Goal: Transaction & Acquisition: Purchase product/service

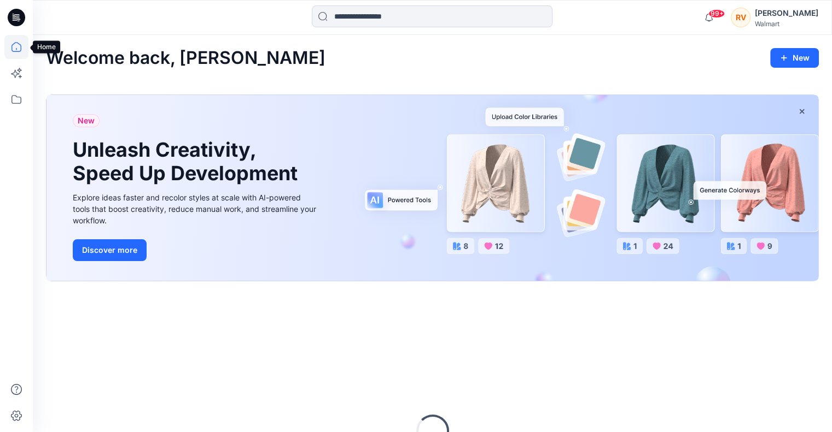
click at [15, 47] on icon at bounding box center [16, 47] width 24 height 24
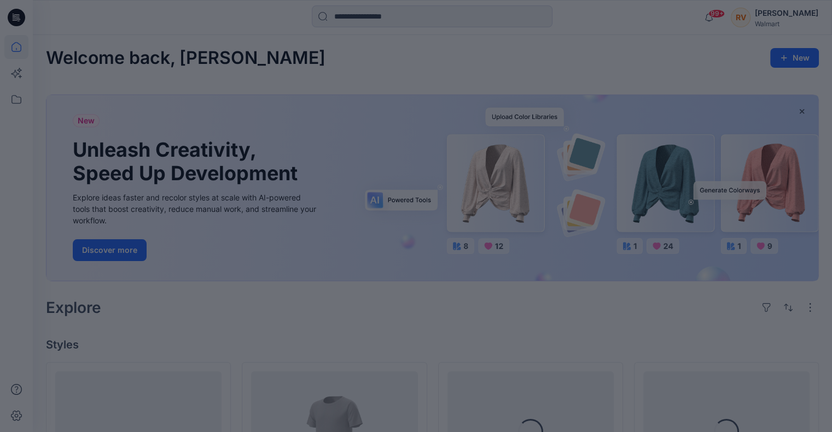
click at [14, 98] on div at bounding box center [416, 216] width 832 height 432
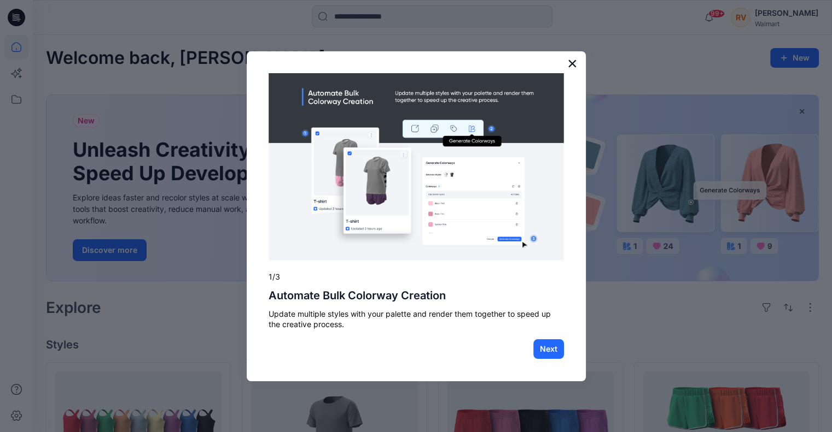
click at [572, 63] on button "×" at bounding box center [572, 63] width 10 height 17
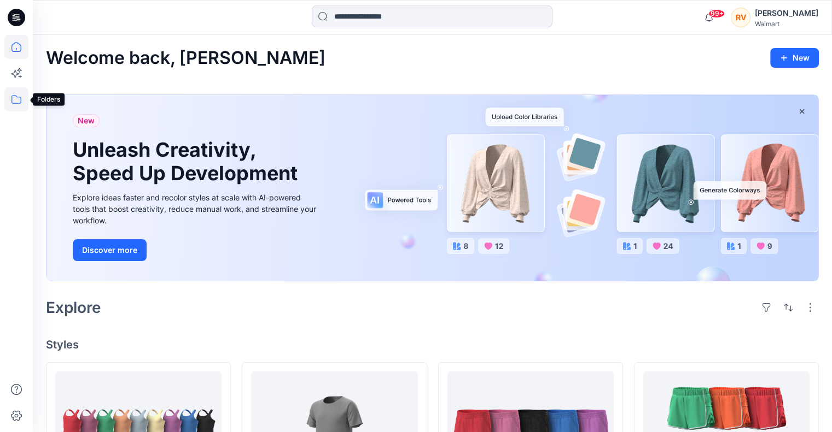
click at [14, 99] on icon at bounding box center [16, 99] width 24 height 24
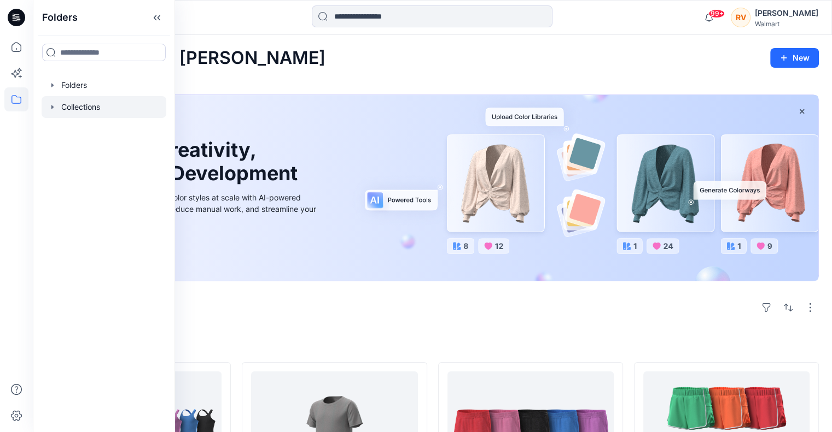
click at [52, 108] on icon "button" at bounding box center [52, 107] width 2 height 4
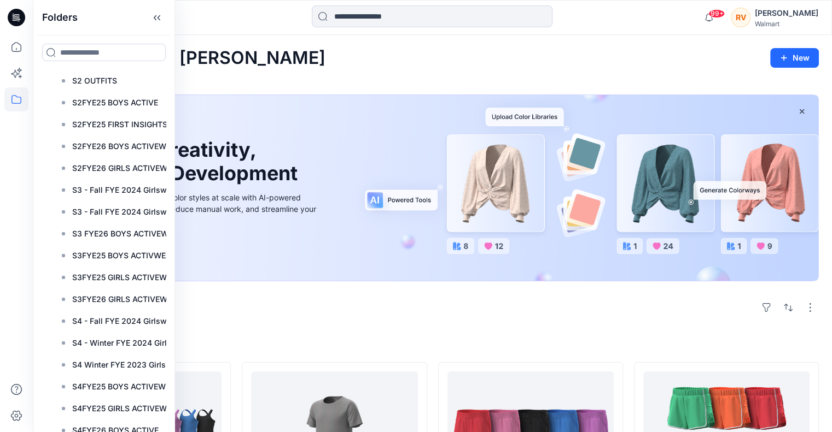
scroll to position [530, 0]
click at [104, 297] on p "S3FYE26 GIRLS ACTIVEWEAR" at bounding box center [127, 298] width 110 height 13
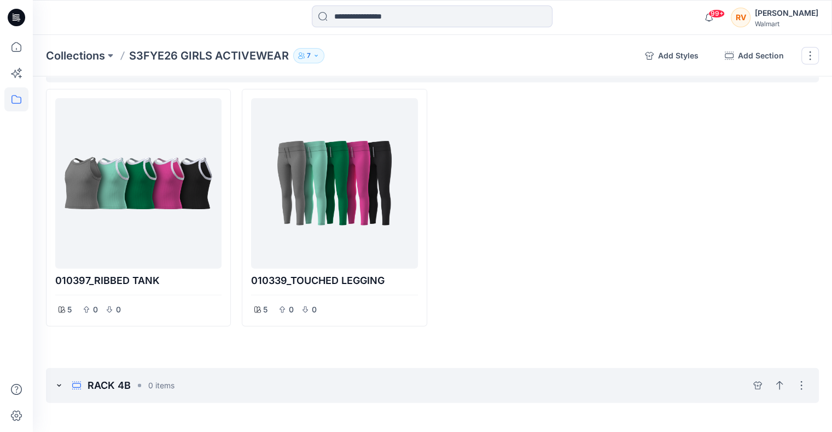
scroll to position [2600, 0]
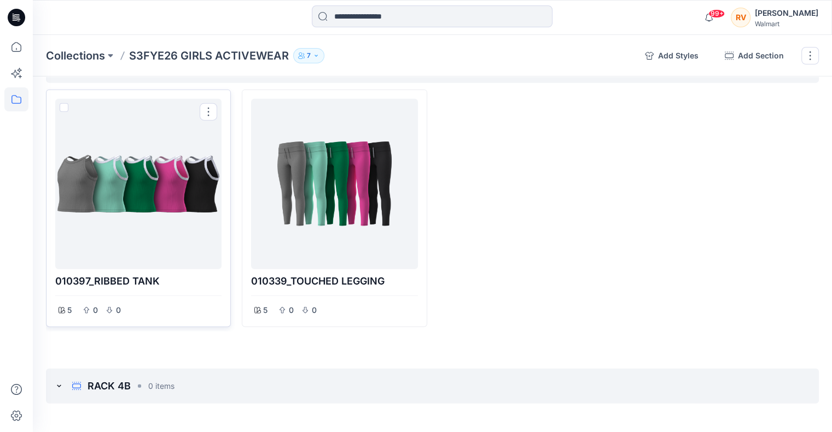
click at [147, 191] on div at bounding box center [138, 184] width 157 height 162
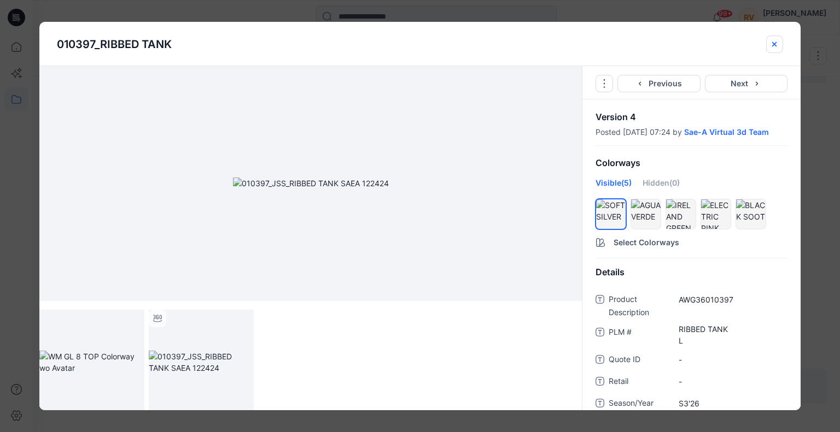
click at [776, 44] on icon "close-btn" at bounding box center [774, 44] width 9 height 9
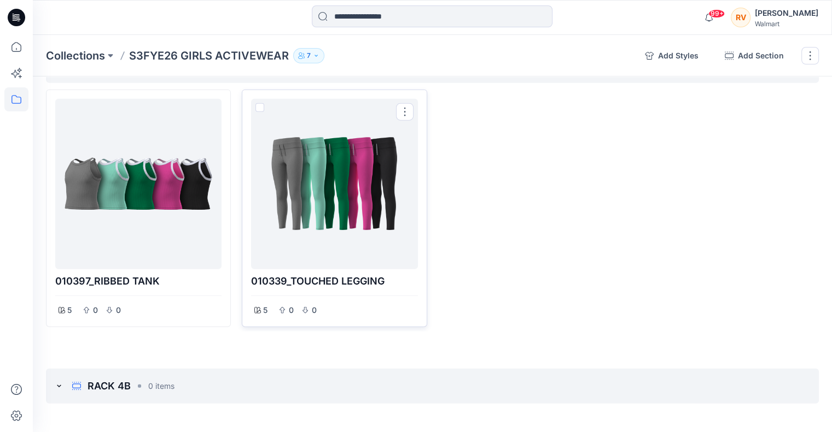
click at [343, 182] on div at bounding box center [333, 184] width 157 height 162
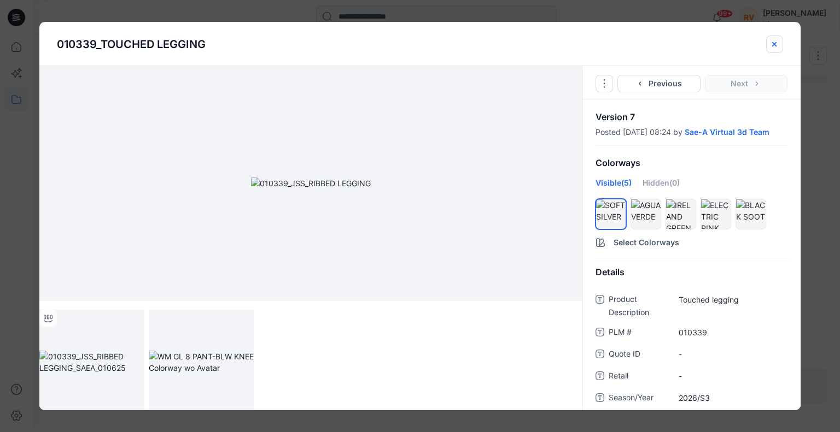
click at [774, 43] on icon "close-btn" at bounding box center [774, 44] width 4 height 4
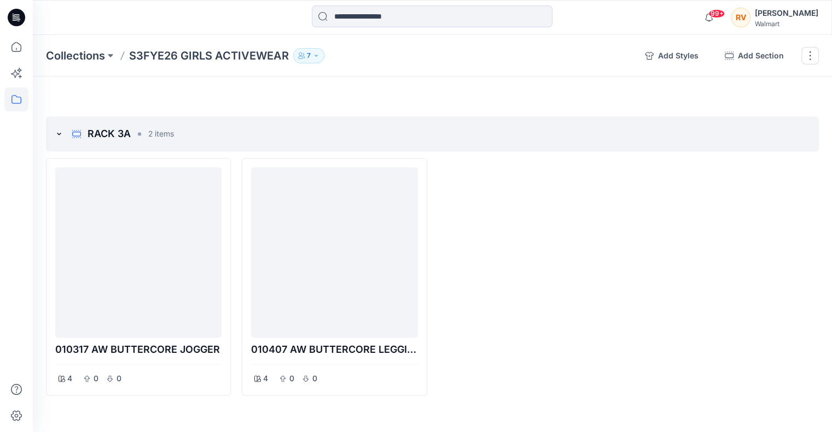
scroll to position [1561, 0]
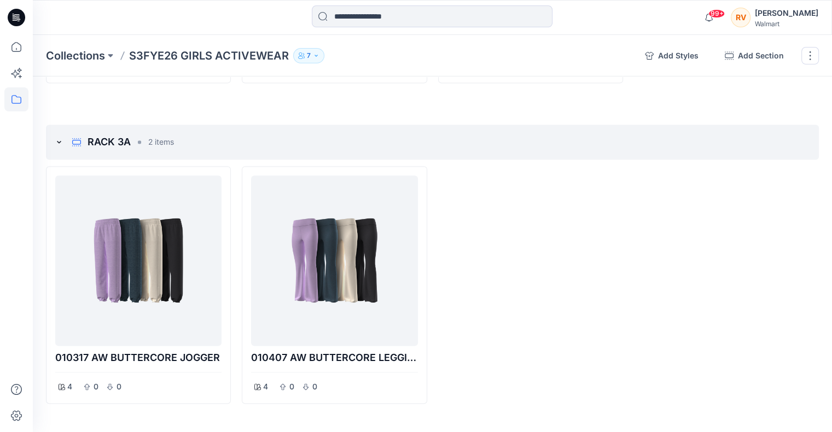
drag, startPoint x: 542, startPoint y: 221, endPoint x: 496, endPoint y: 326, distance: 114.6
click at [496, 326] on div at bounding box center [530, 285] width 185 height 238
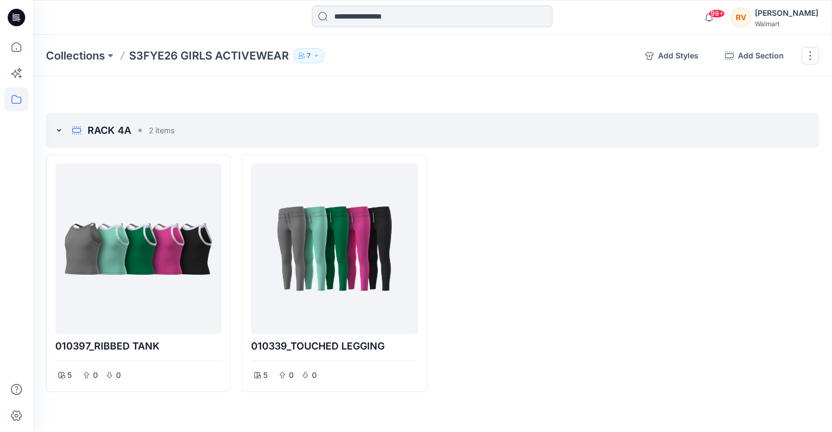
scroll to position [2538, 0]
